Goal: Task Accomplishment & Management: Manage account settings

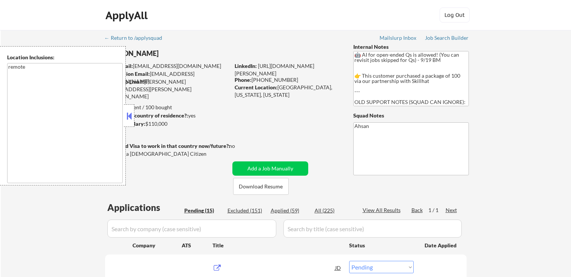
select select ""pending""
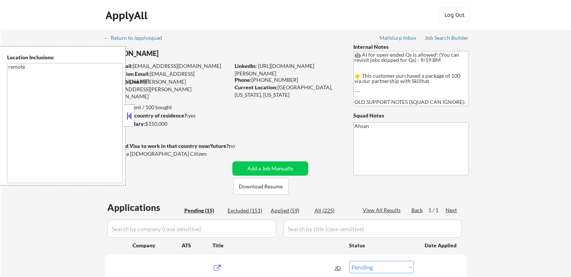
select select ""pending""
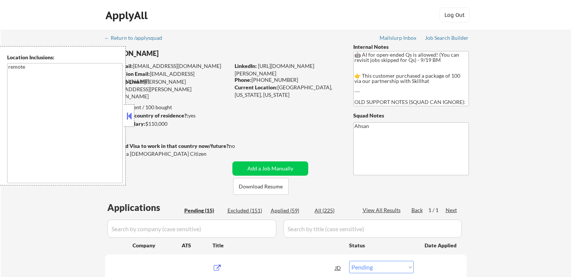
select select ""pending""
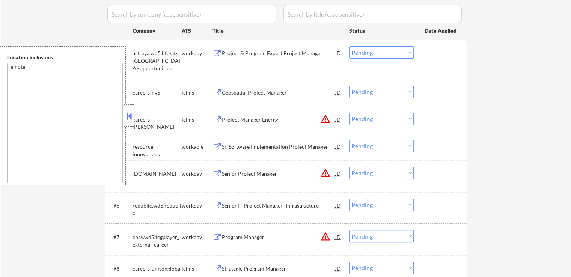
scroll to position [263, 0]
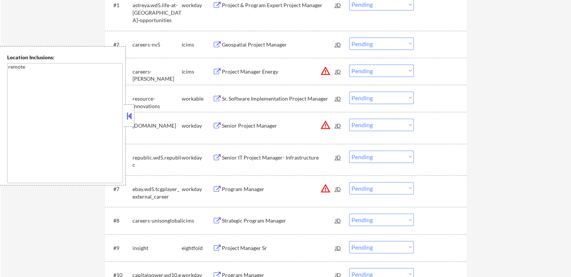
click at [295, 98] on div "Sr. Software Implementation Project Manager" at bounding box center [278, 99] width 113 height 8
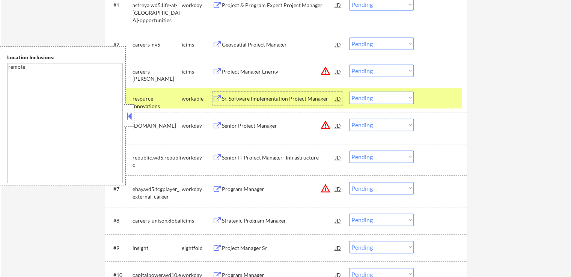
drag, startPoint x: 369, startPoint y: 70, endPoint x: 372, endPoint y: 74, distance: 4.9
click at [369, 70] on select "Choose an option... Pending Applied Excluded (Questions) Excluded (Expired) Exc…" at bounding box center [381, 71] width 65 height 12
click at [349, 65] on select "Choose an option... Pending Applied Excluded (Questions) Excluded (Expired) Exc…" at bounding box center [381, 71] width 65 height 12
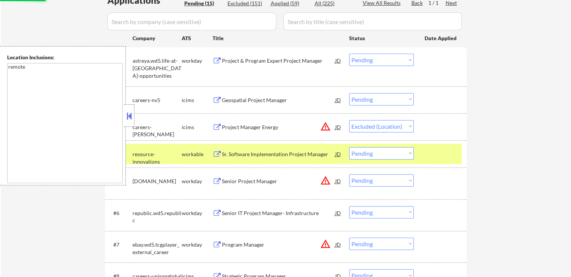
scroll to position [150, 0]
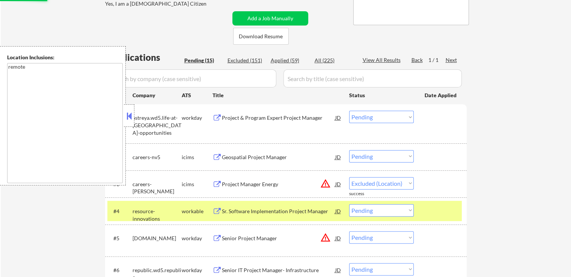
select select ""pending""
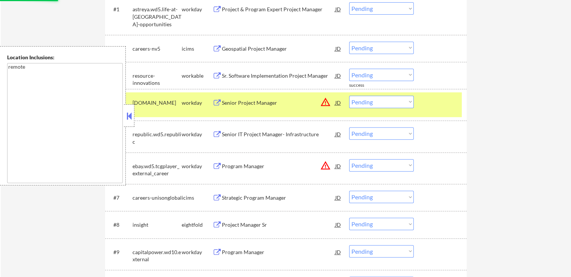
scroll to position [263, 0]
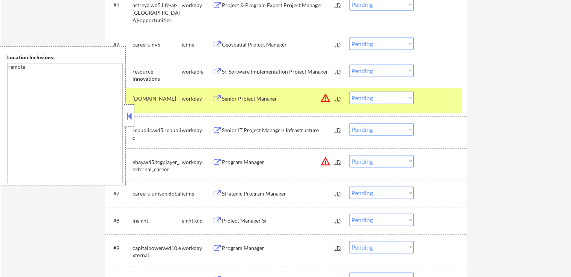
click at [374, 96] on select "Choose an option... Pending Applied Excluded (Questions) Excluded (Expired) Exc…" at bounding box center [381, 98] width 65 height 12
click at [349, 92] on select "Choose an option... Pending Applied Excluded (Questions) Excluded (Expired) Exc…" at bounding box center [381, 98] width 65 height 12
click at [502, 125] on div "← Return to /applysquad Mailslurp Inbox Job Search Builder [PERSON_NAME] User E…" at bounding box center [286, 111] width 570 height 688
select select ""pending""
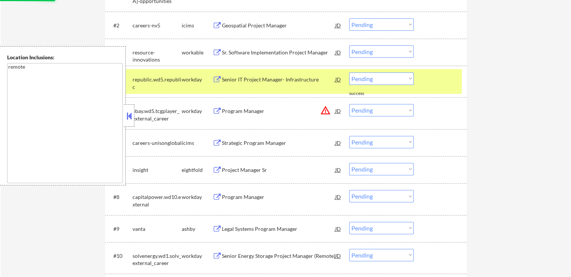
scroll to position [300, 0]
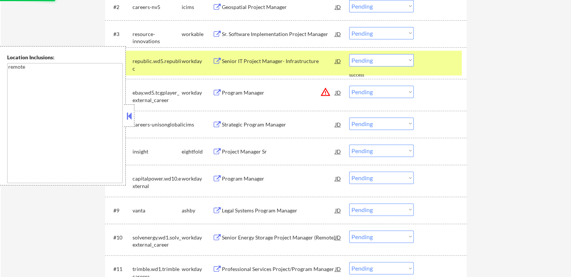
click at [374, 90] on select "Choose an option... Pending Applied Excluded (Questions) Excluded (Expired) Exc…" at bounding box center [381, 92] width 65 height 12
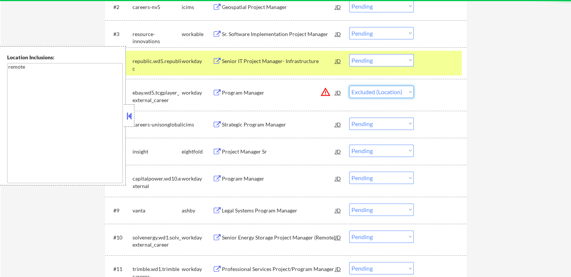
click at [349, 86] on select "Choose an option... Pending Applied Excluded (Questions) Excluded (Expired) Exc…" at bounding box center [381, 92] width 65 height 12
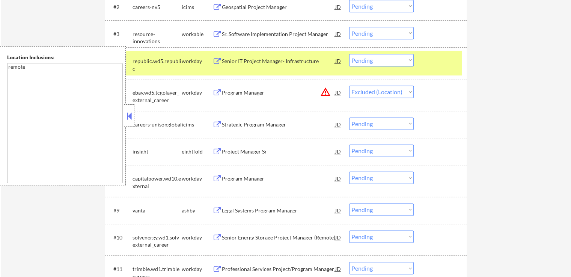
click at [513, 128] on div "← Return to /applysquad Mailslurp Inbox Job Search Builder [PERSON_NAME] User E…" at bounding box center [286, 58] width 570 height 657
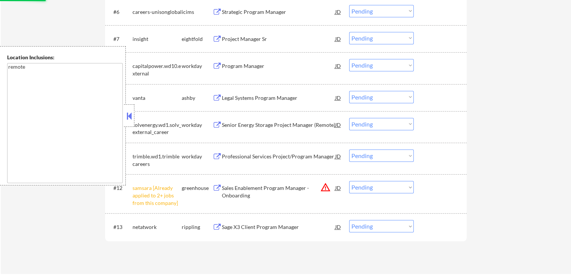
select select ""pending""
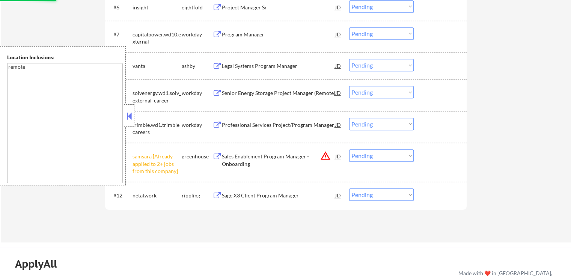
scroll to position [450, 0]
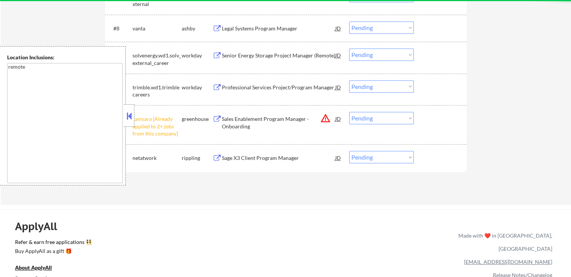
click at [380, 117] on select "Choose an option... Pending Applied Excluded (Questions) Excluded (Expired) Exc…" at bounding box center [381, 118] width 65 height 12
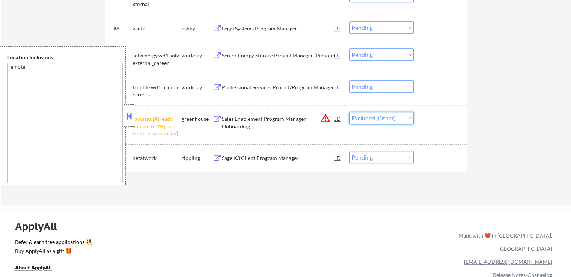
click at [349, 112] on select "Choose an option... Pending Applied Excluded (Questions) Excluded (Expired) Exc…" at bounding box center [381, 118] width 65 height 12
click at [327, 215] on div "ApplyAll Refer & earn free applications 👯‍♀️ Buy ApplyAll as a gift 🎁 About App…" at bounding box center [285, 274] width 571 height 119
select select ""pending""
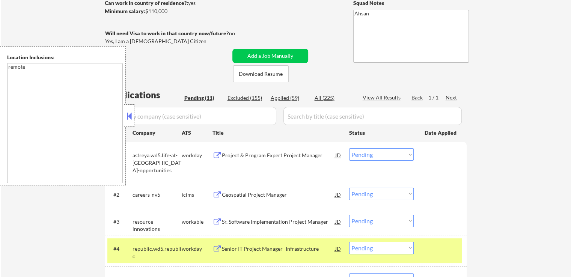
scroll to position [188, 0]
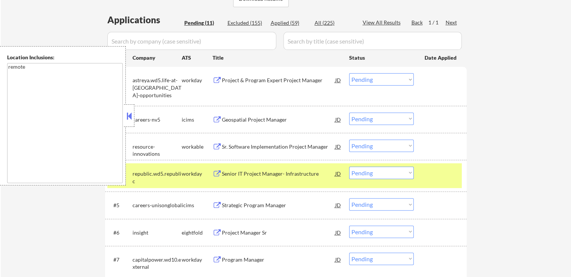
click at [292, 83] on div "Project & Program Expert Project Manager" at bounding box center [278, 81] width 113 height 8
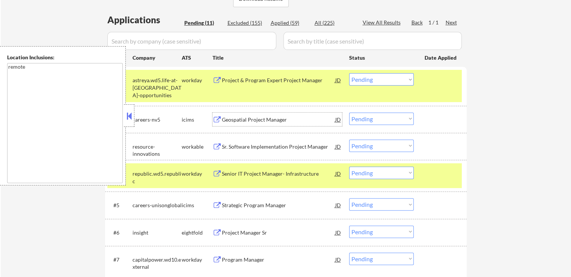
click at [286, 121] on div "Geospatial Project Manager" at bounding box center [278, 120] width 113 height 8
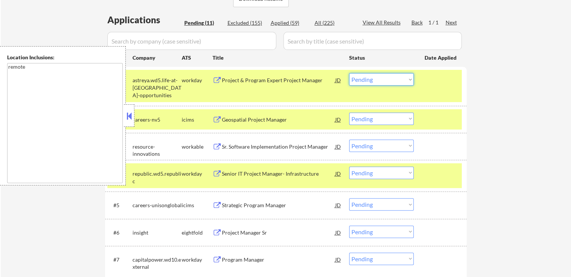
click at [367, 81] on select "Choose an option... Pending Applied Excluded (Questions) Excluded (Expired) Exc…" at bounding box center [381, 79] width 65 height 12
click at [349, 73] on select "Choose an option... Pending Applied Excluded (Questions) Excluded (Expired) Exc…" at bounding box center [381, 79] width 65 height 12
click at [275, 144] on div "Sr. Software Implementation Project Manager" at bounding box center [278, 147] width 113 height 8
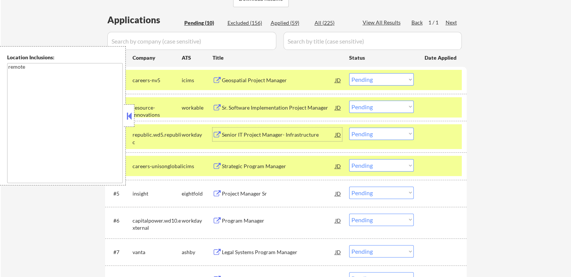
click at [383, 77] on select "Choose an option... Pending Applied Excluded (Questions) Excluded (Expired) Exc…" at bounding box center [381, 79] width 65 height 12
drag, startPoint x: 372, startPoint y: 78, endPoint x: 373, endPoint y: 83, distance: 5.4
click at [372, 78] on select "Choose an option... Pending Applied Excluded (Questions) Excluded (Expired) Exc…" at bounding box center [381, 79] width 65 height 12
click at [349, 73] on select "Choose an option... Pending Applied Excluded (Questions) Excluded (Expired) Exc…" at bounding box center [381, 79] width 65 height 12
click at [303, 135] on div "Senior IT Project Manager- Infrastructure" at bounding box center [278, 135] width 113 height 8
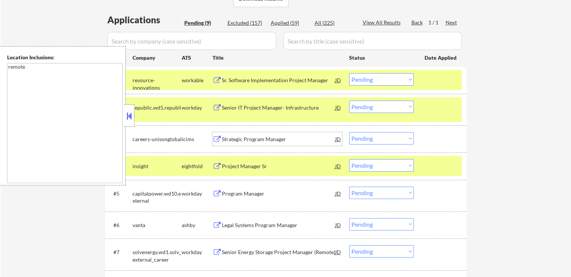
click at [369, 79] on select "Choose an option... Pending Applied Excluded (Questions) Excluded (Expired) Exc…" at bounding box center [381, 79] width 65 height 12
click at [349, 73] on select "Choose an option... Pending Applied Excluded (Questions) Excluded (Expired) Exc…" at bounding box center [381, 79] width 65 height 12
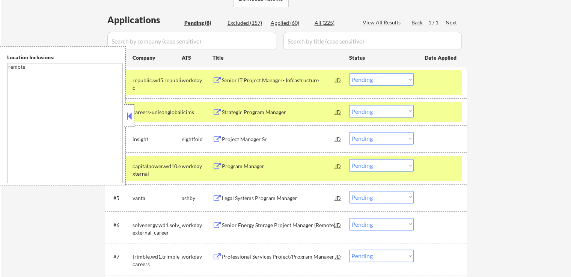
click at [275, 114] on div "Strategic Program Manager" at bounding box center [278, 112] width 113 height 8
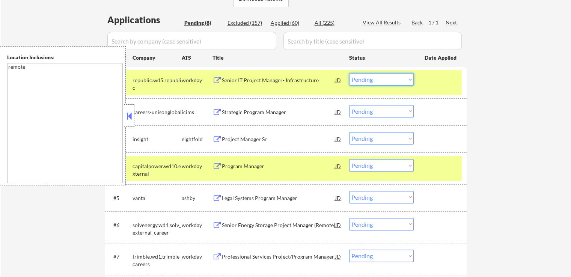
drag, startPoint x: 369, startPoint y: 81, endPoint x: 367, endPoint y: 85, distance: 4.9
click at [369, 81] on select "Choose an option... Pending Applied Excluded (Questions) Excluded (Expired) Exc…" at bounding box center [381, 79] width 65 height 12
click at [349, 73] on select "Choose an option... Pending Applied Excluded (Questions) Excluded (Expired) Exc…" at bounding box center [381, 79] width 65 height 12
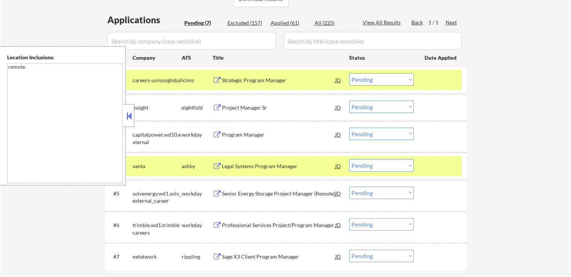
click at [260, 104] on div "Project Manager Sr" at bounding box center [278, 108] width 113 height 8
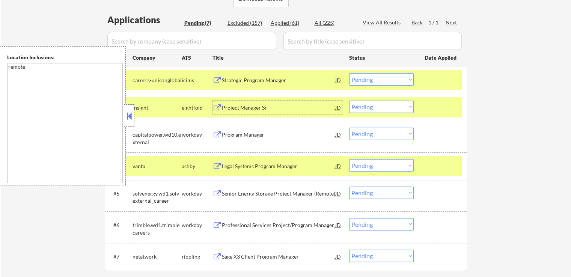
click at [371, 77] on select "Choose an option... Pending Applied Excluded (Questions) Excluded (Expired) Exc…" at bounding box center [381, 79] width 65 height 12
click at [349, 73] on select "Choose an option... Pending Applied Excluded (Questions) Excluded (Expired) Exc…" at bounding box center [381, 79] width 65 height 12
click at [290, 134] on div "Program Manager" at bounding box center [278, 135] width 113 height 8
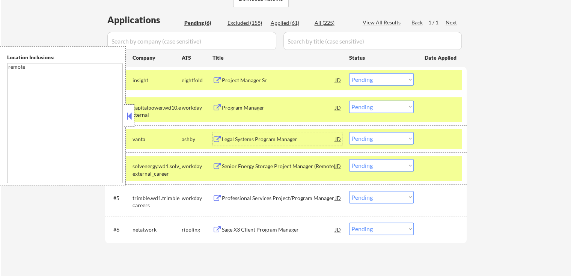
click at [375, 80] on select "Choose an option... Pending Applied Excluded (Questions) Excluded (Expired) Exc…" at bounding box center [381, 79] width 65 height 12
click at [349, 73] on select "Choose an option... Pending Applied Excluded (Questions) Excluded (Expired) Exc…" at bounding box center [381, 79] width 65 height 12
click at [293, 139] on div "Legal Systems Program Manager" at bounding box center [278, 139] width 113 height 8
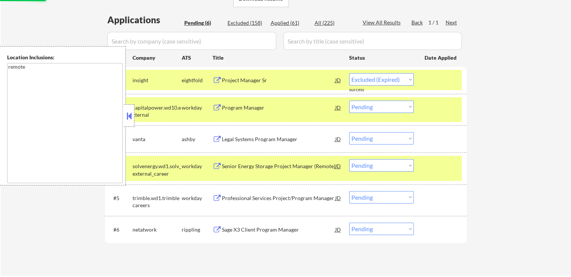
select select ""pending""
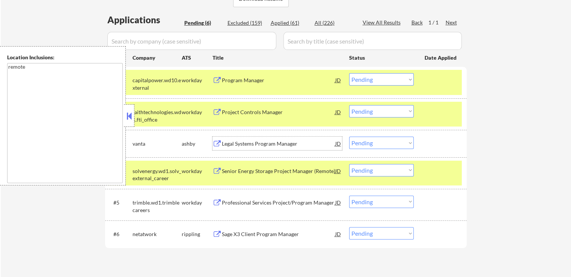
scroll to position [225, 0]
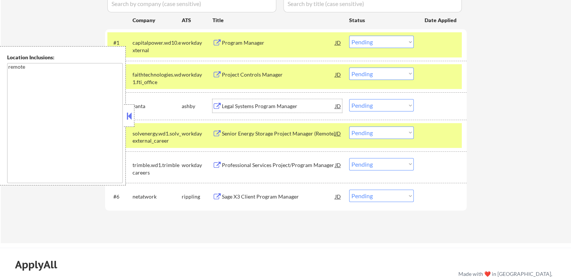
click at [378, 106] on select "Choose an option... Pending Applied Excluded (Questions) Excluded (Expired) Exc…" at bounding box center [381, 105] width 65 height 12
click at [349, 99] on select "Choose an option... Pending Applied Excluded (Questions) Excluded (Expired) Exc…" at bounding box center [381, 105] width 65 height 12
click at [289, 72] on div "Project Controls Manager" at bounding box center [278, 75] width 113 height 8
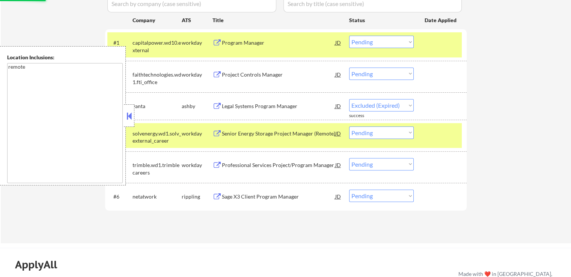
select select ""pending""
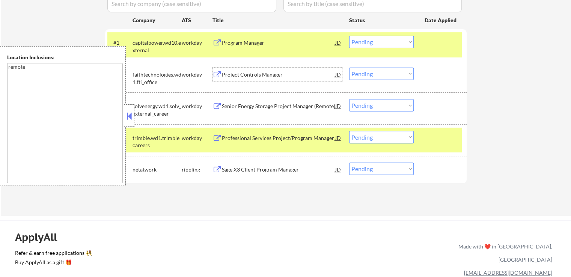
click at [371, 44] on select "Choose an option... Pending Applied Excluded (Questions) Excluded (Expired) Exc…" at bounding box center [381, 42] width 65 height 12
click at [349, 36] on select "Choose an option... Pending Applied Excluded (Questions) Excluded (Expired) Exc…" at bounding box center [381, 42] width 65 height 12
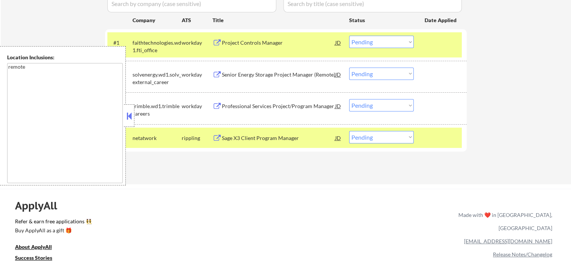
click at [294, 73] on div "Senior Energy Storage Project Manager (Remote)" at bounding box center [278, 75] width 113 height 8
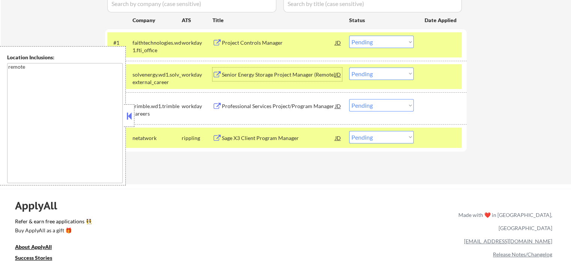
drag, startPoint x: 357, startPoint y: 42, endPoint x: 357, endPoint y: 47, distance: 5.3
click at [357, 42] on select "Choose an option... Pending Applied Excluded (Questions) Excluded (Expired) Exc…" at bounding box center [381, 42] width 65 height 12
click at [349, 36] on select "Choose an option... Pending Applied Excluded (Questions) Excluded (Expired) Exc…" at bounding box center [381, 42] width 65 height 12
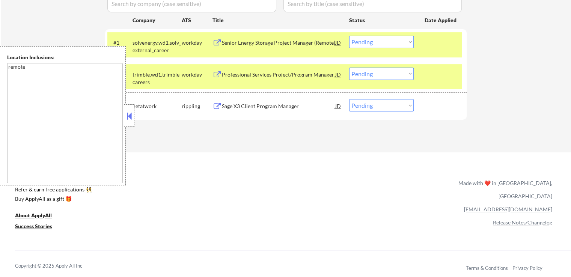
click at [282, 74] on div "Professional Services Project/Program Manager" at bounding box center [278, 75] width 113 height 8
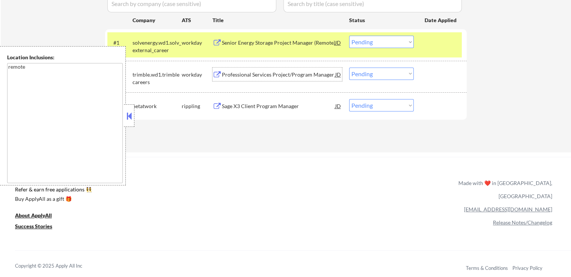
click at [369, 39] on select "Choose an option... Pending Applied Excluded (Questions) Excluded (Expired) Exc…" at bounding box center [381, 42] width 65 height 12
click at [349, 36] on select "Choose an option... Pending Applied Excluded (Questions) Excluded (Expired) Exc…" at bounding box center [381, 42] width 65 height 12
click at [292, 104] on div "Sage X3 Client Program Manager" at bounding box center [278, 106] width 113 height 8
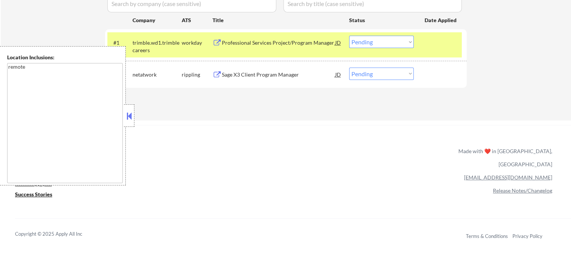
click at [367, 45] on select "Choose an option... Pending Applied Excluded (Questions) Excluded (Expired) Exc…" at bounding box center [381, 42] width 65 height 12
click at [349, 36] on select "Choose an option... Pending Applied Excluded (Questions) Excluded (Expired) Exc…" at bounding box center [381, 42] width 65 height 12
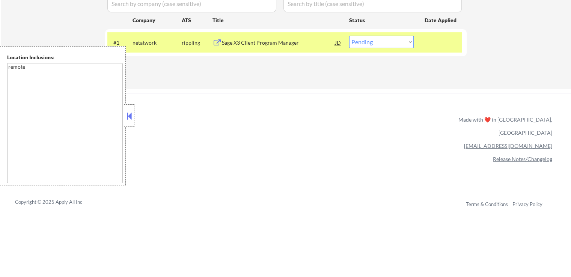
drag, startPoint x: 369, startPoint y: 39, endPoint x: 367, endPoint y: 47, distance: 7.6
click at [369, 39] on select "Choose an option... Pending Applied Excluded (Questions) Excluded (Expired) Exc…" at bounding box center [381, 42] width 65 height 12
select select ""applied""
click at [349, 36] on select "Choose an option... Pending Applied Excluded (Questions) Excluded (Expired) Exc…" at bounding box center [381, 42] width 65 height 12
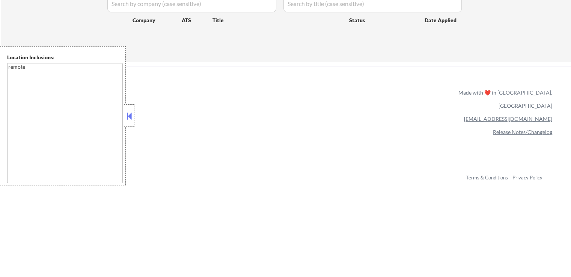
scroll to position [75, 0]
